Goal: Check status: Check status

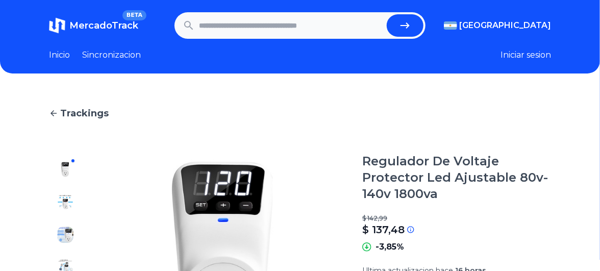
click at [230, 29] on input "text" at bounding box center [291, 25] width 184 height 22
paste input "**********"
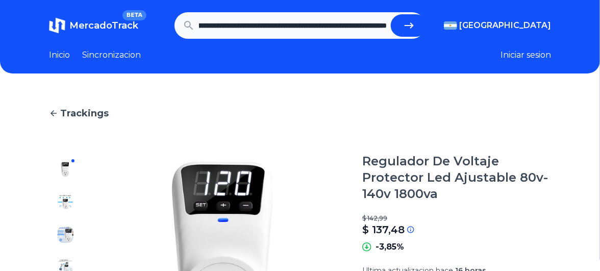
click at [412, 22] on icon "submit" at bounding box center [409, 25] width 12 height 12
type input "**********"
